Goal: Navigation & Orientation: Find specific page/section

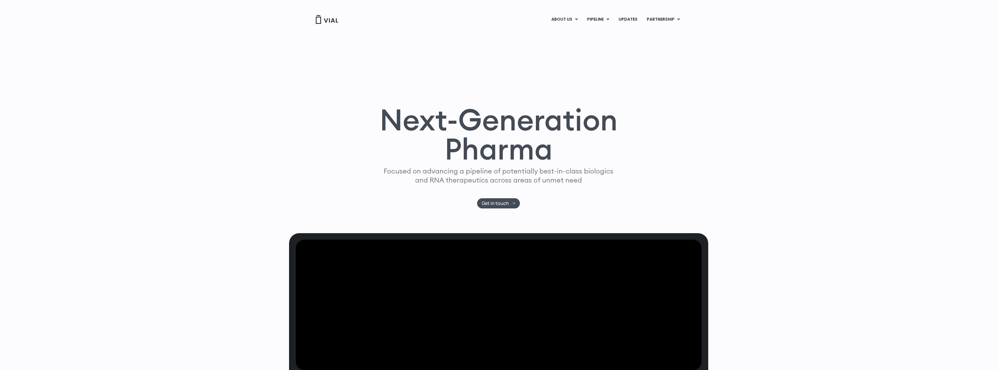
click at [593, 21] on link "PIPELINE" at bounding box center [598, 20] width 31 height 10
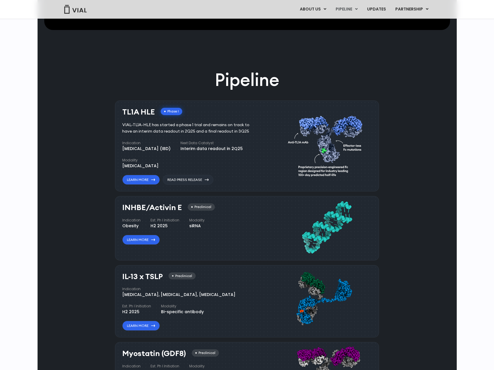
scroll to position [264, 0]
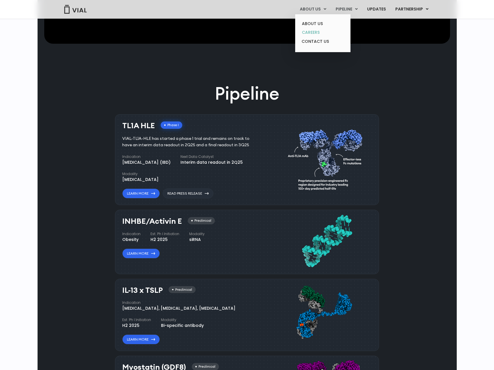
click at [318, 32] on link "CAREERS" at bounding box center [322, 32] width 51 height 9
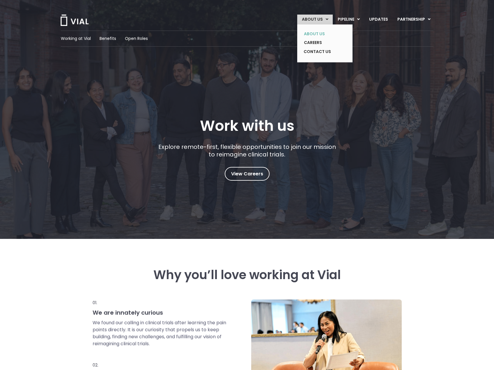
click at [319, 33] on link "ABOUT US" at bounding box center [320, 33] width 43 height 9
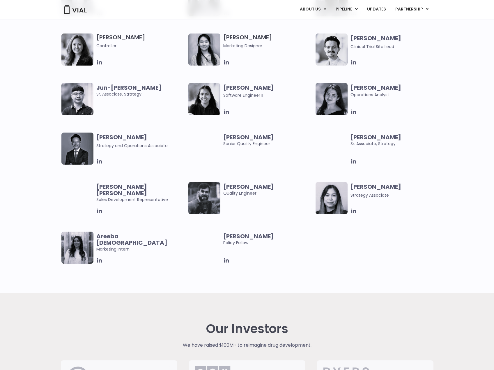
scroll to position [1048, 0]
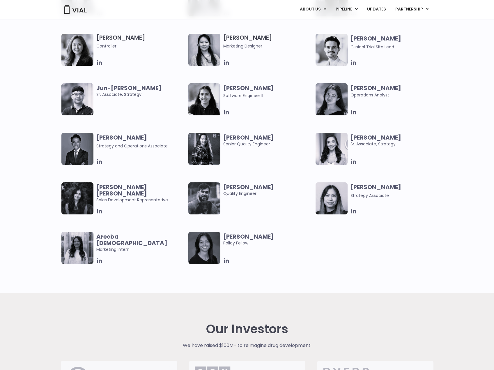
click at [67, 141] on img at bounding box center [77, 149] width 32 height 32
click at [100, 163] on icon at bounding box center [99, 161] width 5 height 5
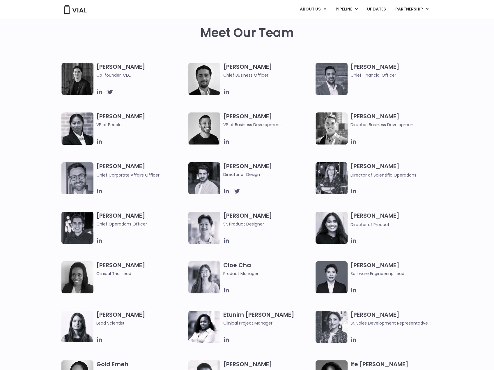
scroll to position [175, 0]
